Goal: Navigation & Orientation: Find specific page/section

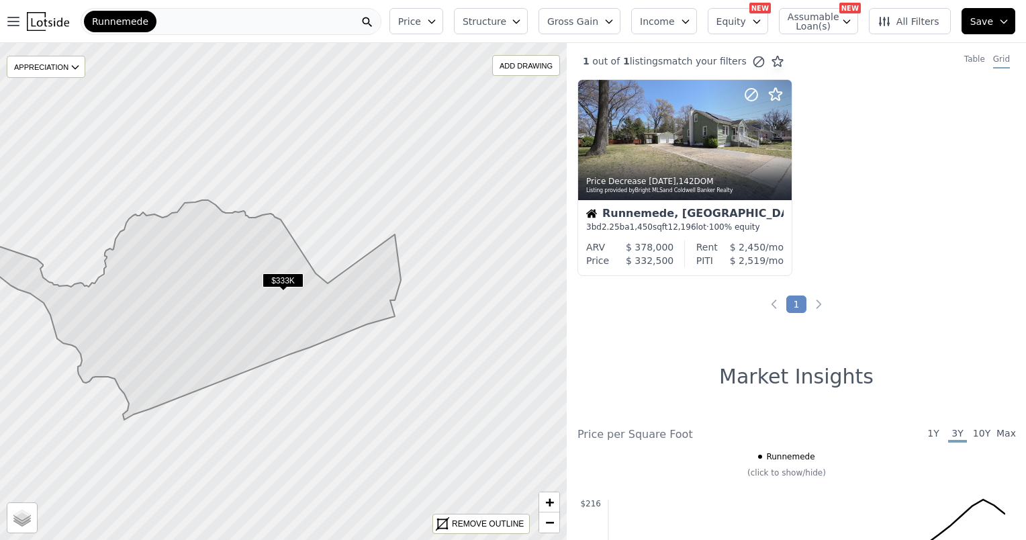
click at [134, 17] on span "Runnemede" at bounding box center [120, 21] width 56 height 13
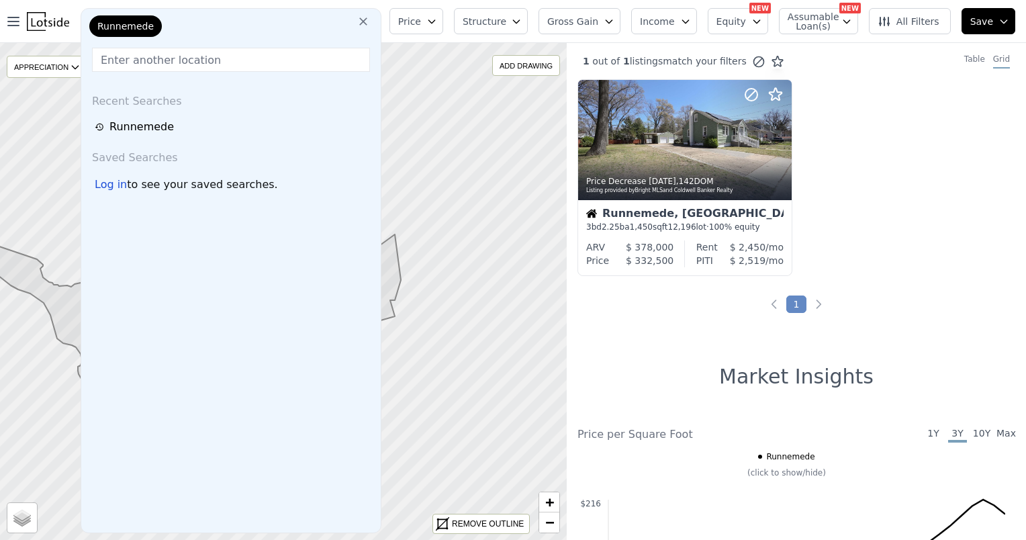
click at [364, 19] on button at bounding box center [363, 20] width 24 height 27
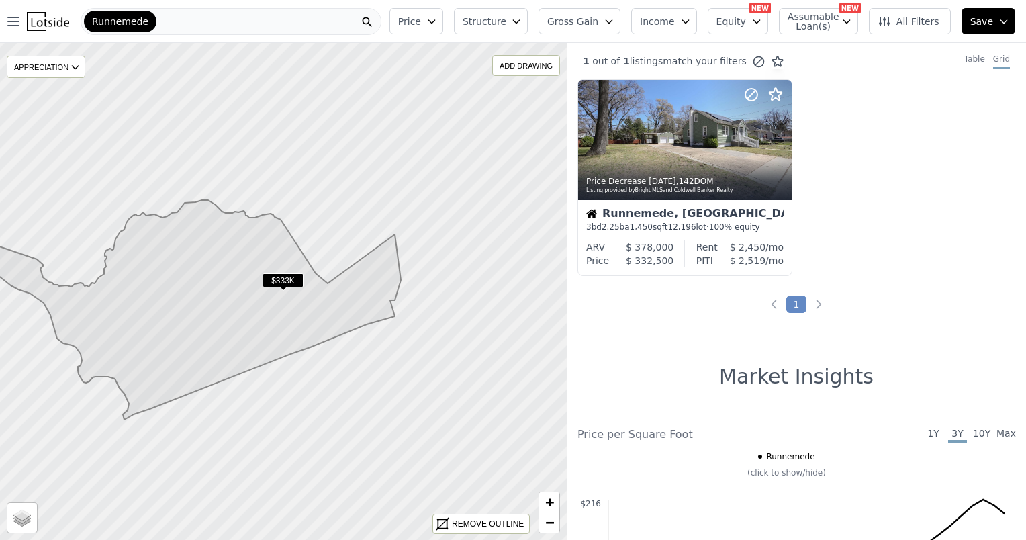
click at [340, 24] on div "Runnemede" at bounding box center [231, 21] width 301 height 27
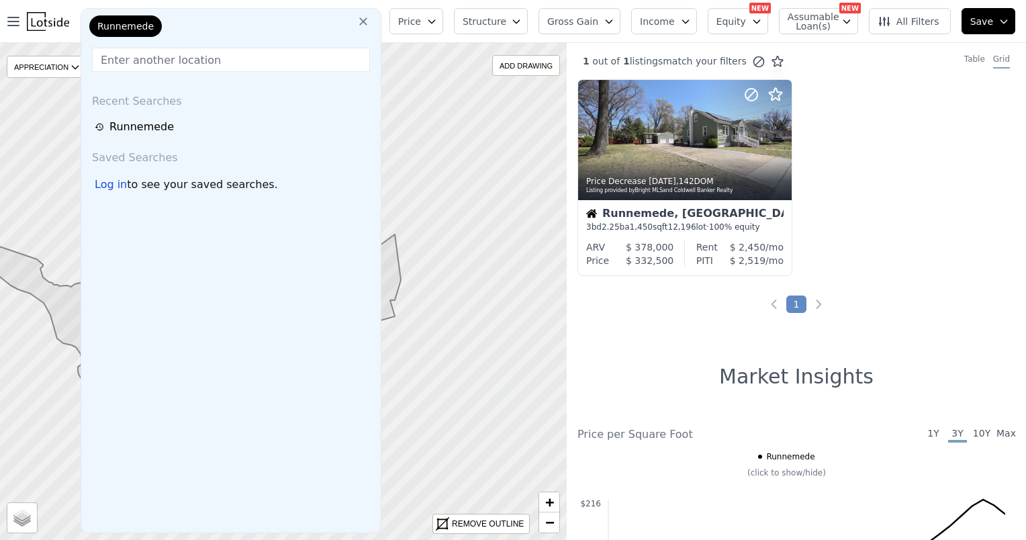
click at [367, 21] on icon at bounding box center [363, 21] width 8 height 8
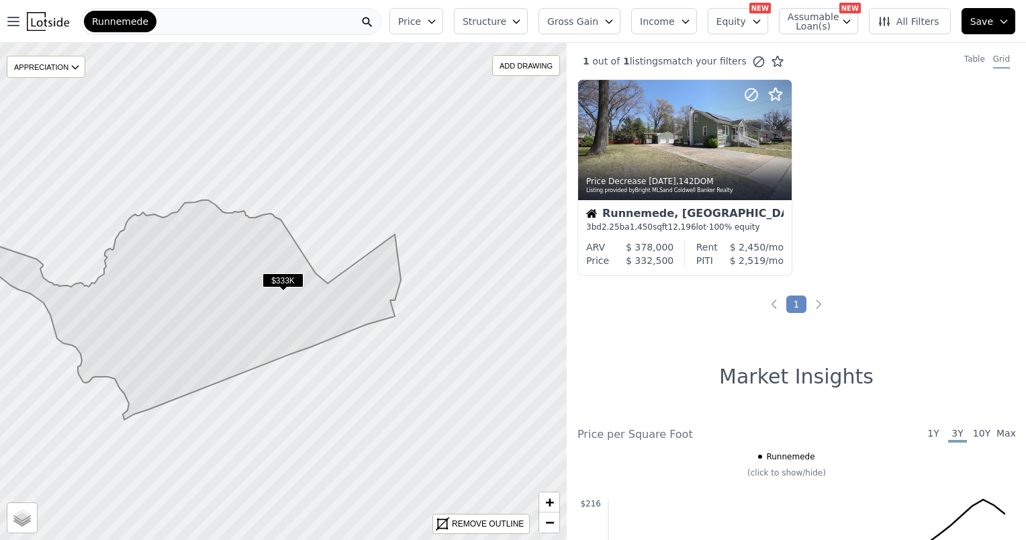
click at [114, 20] on span "Runnemede" at bounding box center [120, 21] width 56 height 13
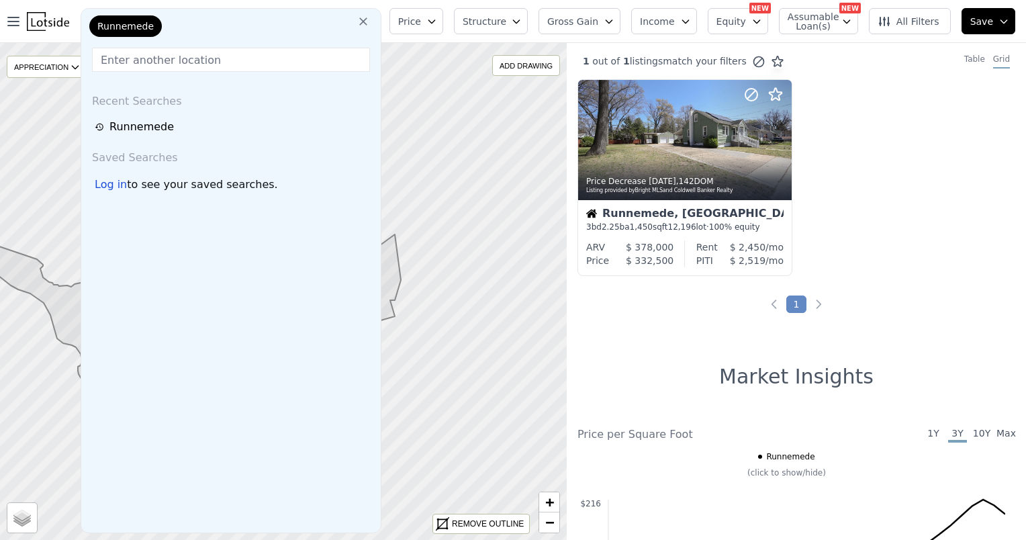
click at [166, 55] on input "text" at bounding box center [231, 60] width 278 height 24
type input "c"
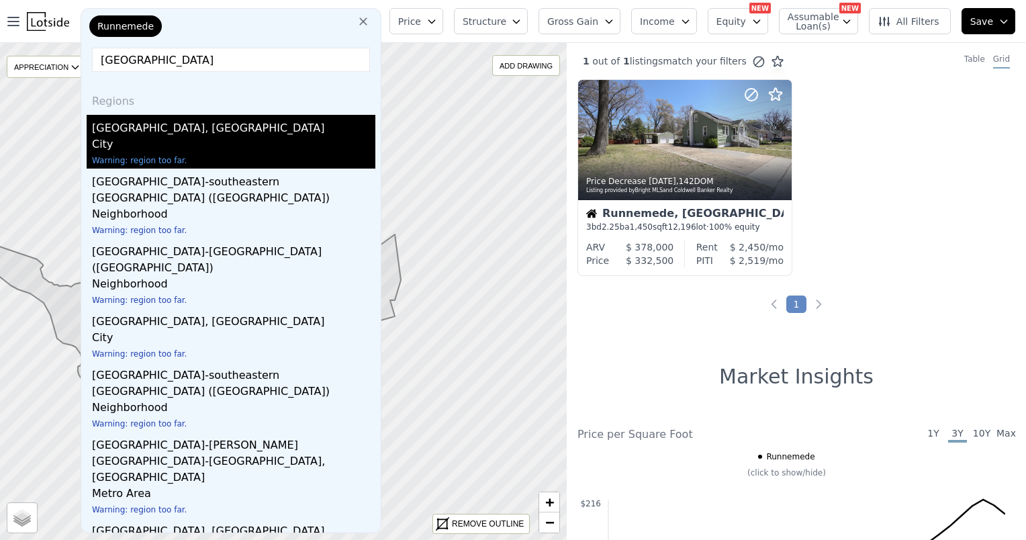
type input "[GEOGRAPHIC_DATA]"
click at [132, 127] on div "[GEOGRAPHIC_DATA], [GEOGRAPHIC_DATA]" at bounding box center [233, 125] width 283 height 21
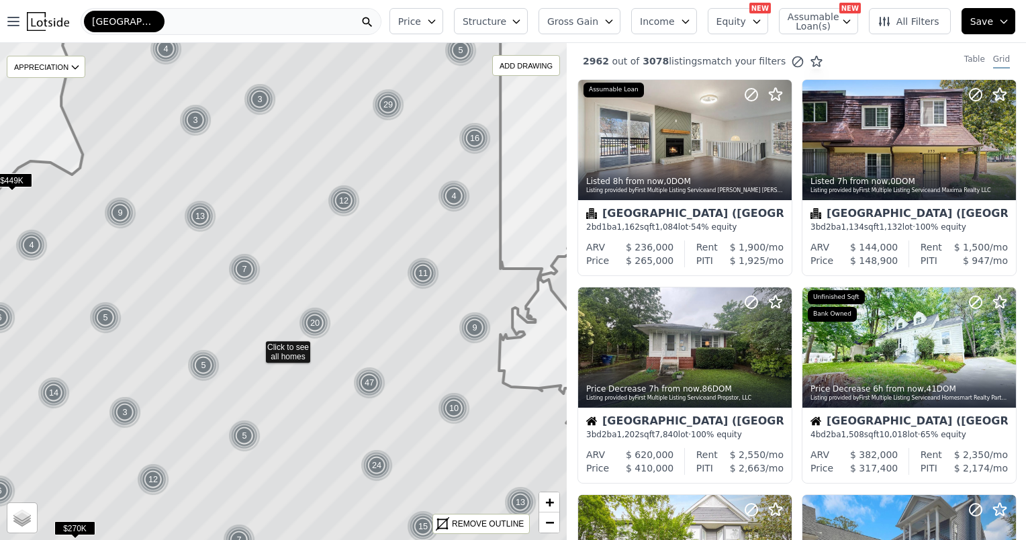
click at [312, 332] on icon at bounding box center [219, 414] width 1022 height 1065
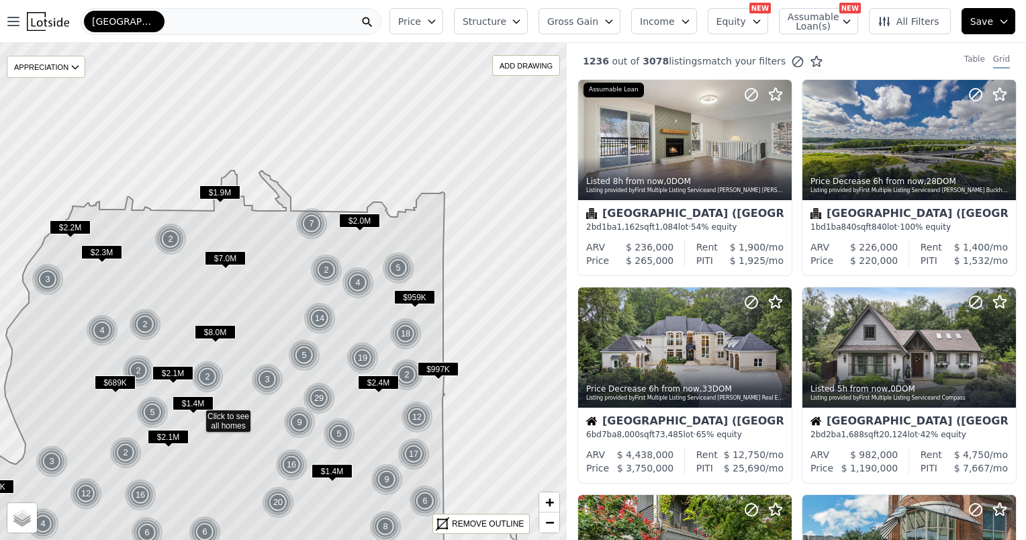
drag, startPoint x: 340, startPoint y: 183, endPoint x: 256, endPoint y: 303, distance: 146.8
click at [254, 316] on icon at bounding box center [197, 443] width 683 height 544
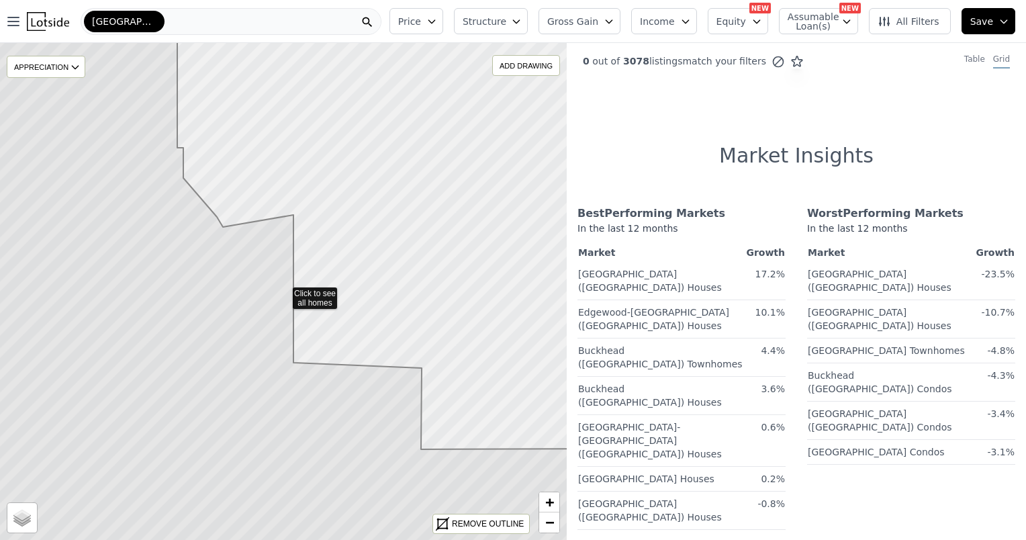
click at [215, 338] on icon at bounding box center [283, 291] width 683 height 599
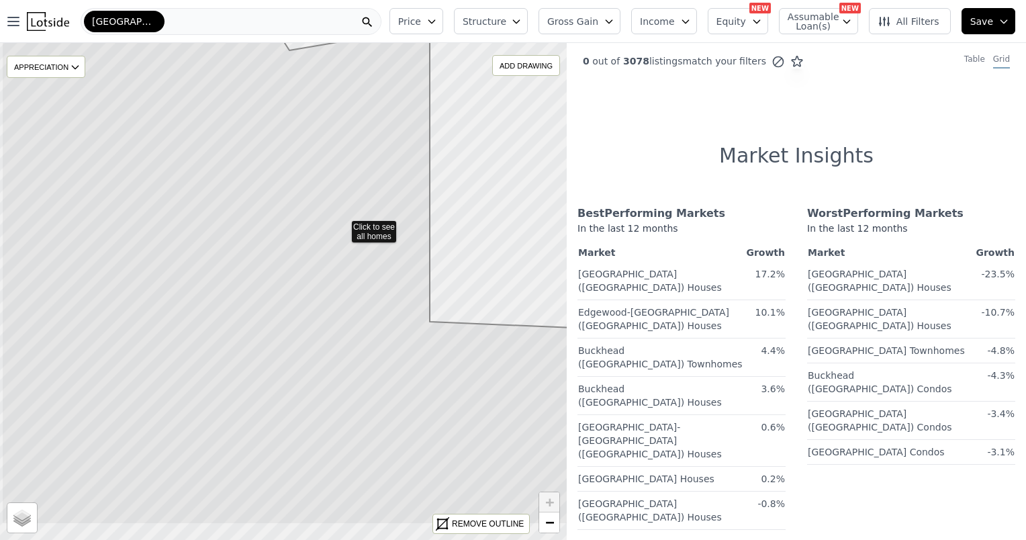
drag, startPoint x: 216, startPoint y: 336, endPoint x: 265, endPoint y: 275, distance: 78.9
click at [275, 270] on icon at bounding box center [342, 224] width 683 height 599
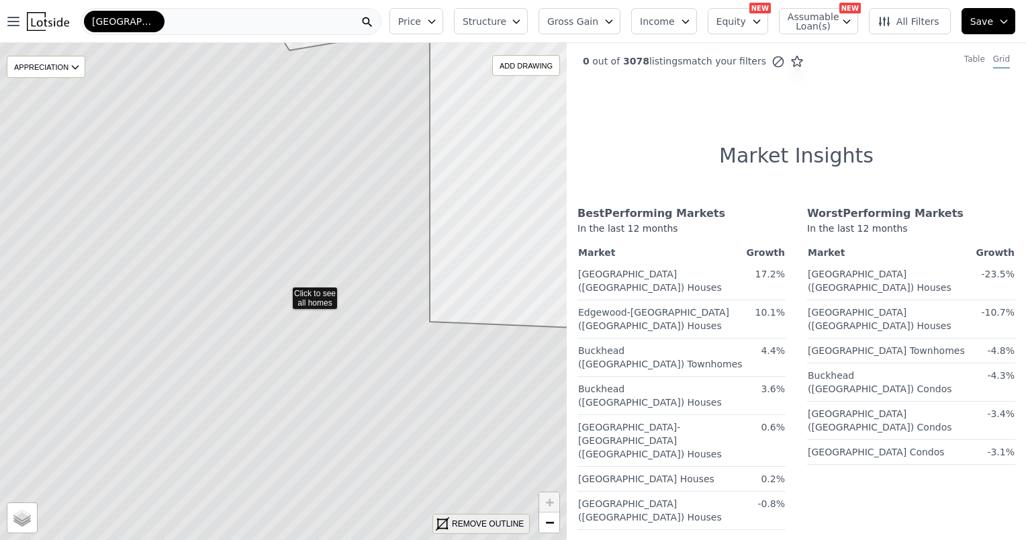
click at [459, 516] on div "REMOVE OUTLINE" at bounding box center [481, 523] width 96 height 19
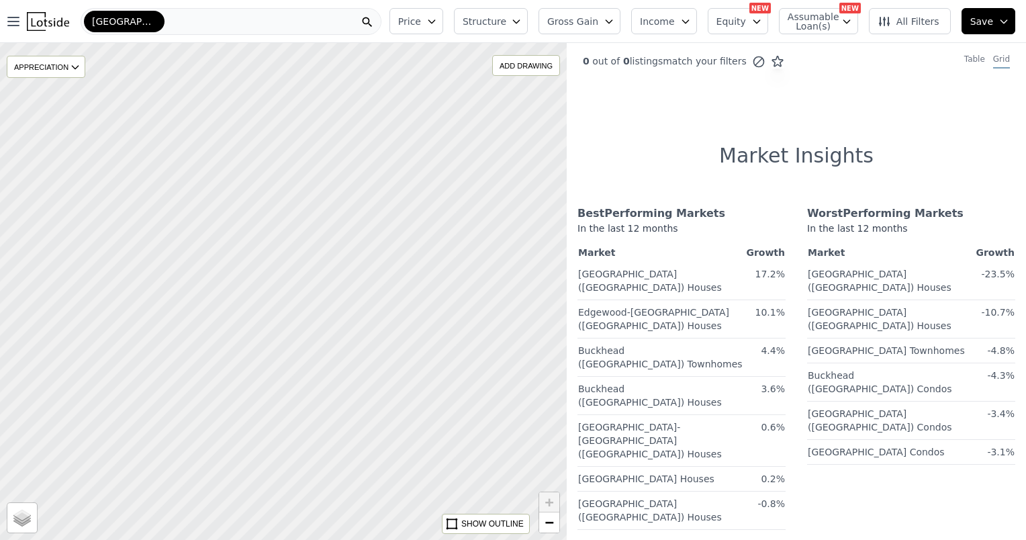
click at [275, 277] on div at bounding box center [284, 291] width 680 height 596
drag, startPoint x: 180, startPoint y: 199, endPoint x: 111, endPoint y: 219, distance: 72.0
click at [111, 219] on div at bounding box center [285, 290] width 680 height 596
click at [523, 70] on div "ADD DRAWING" at bounding box center [526, 65] width 66 height 19
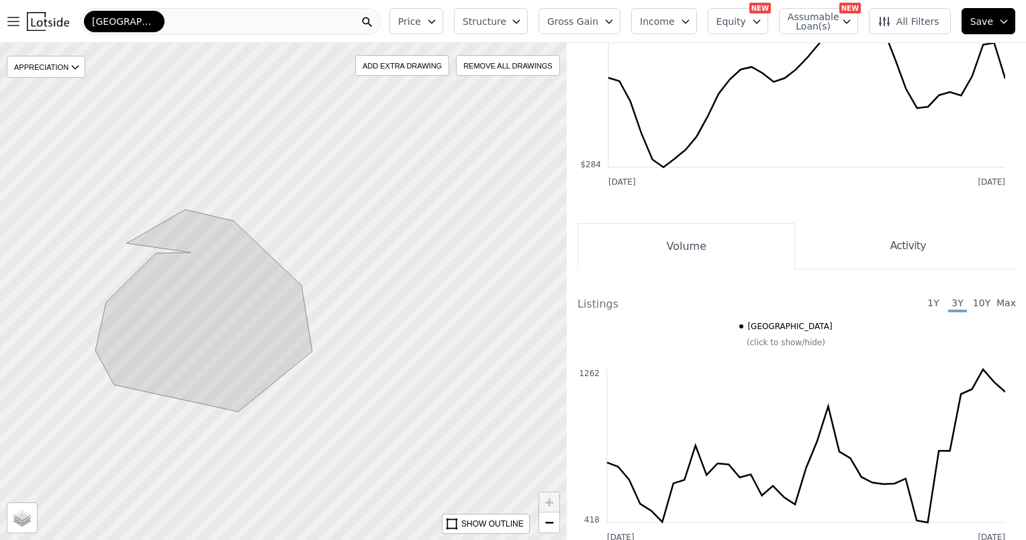
scroll to position [581, 0]
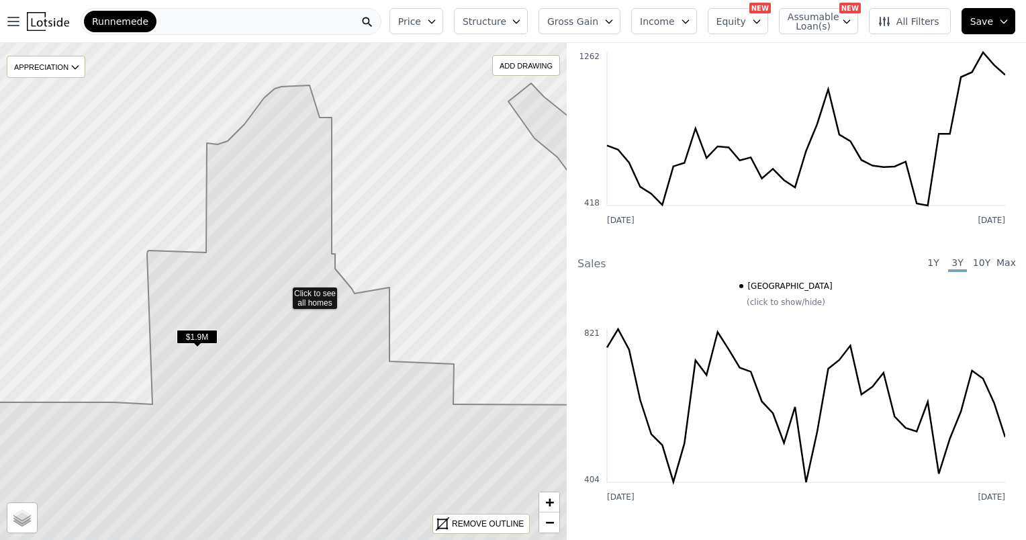
scroll to position [1332, 0]
